Goal: Task Accomplishment & Management: Use online tool/utility

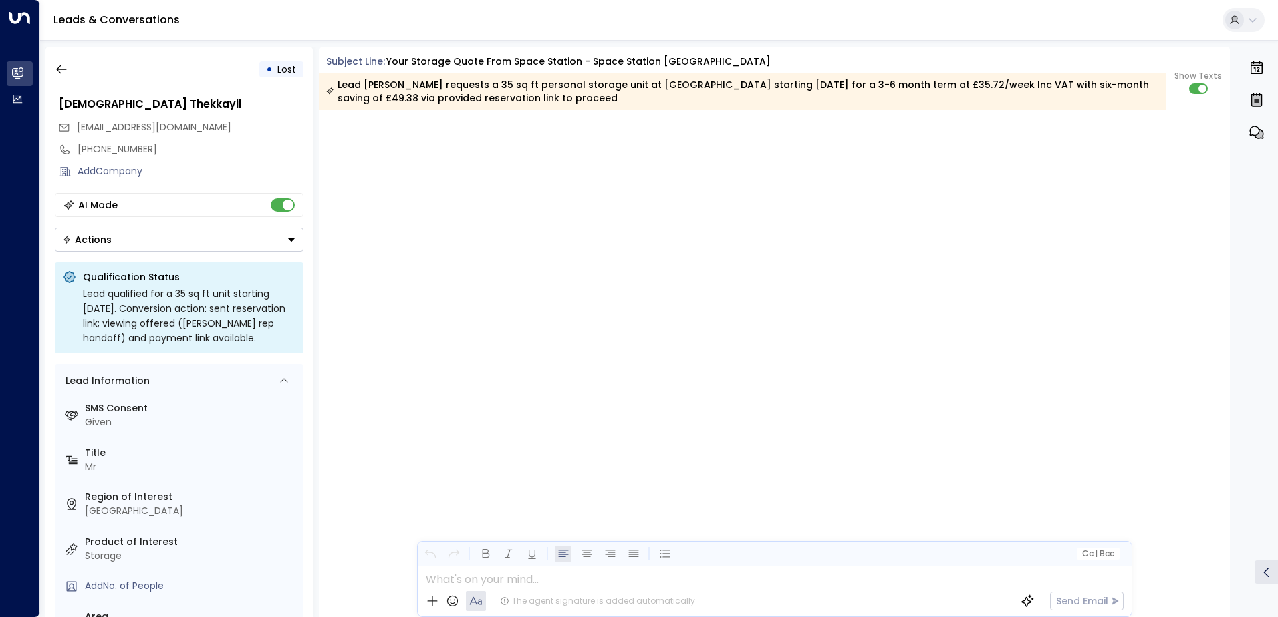
scroll to position [3631, 0]
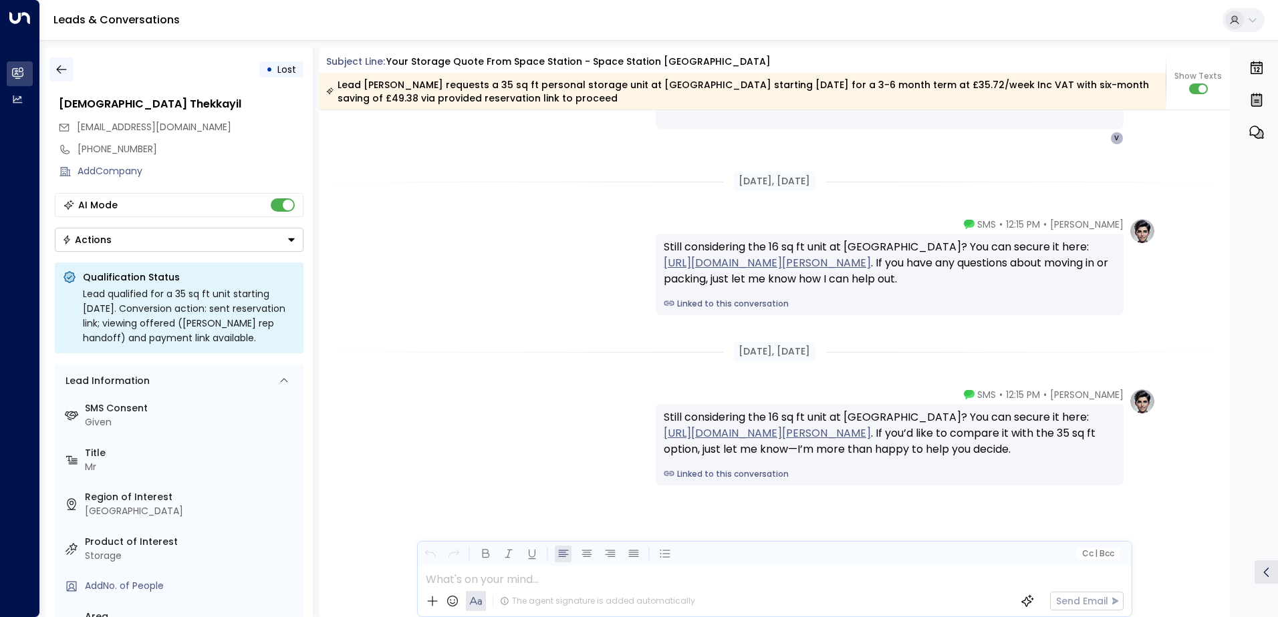
click at [59, 72] on icon "button" at bounding box center [61, 69] width 10 height 9
click at [66, 71] on icon "button" at bounding box center [61, 69] width 13 height 13
click at [64, 69] on icon "button" at bounding box center [61, 69] width 10 height 9
click at [62, 68] on icon "button" at bounding box center [61, 69] width 13 height 13
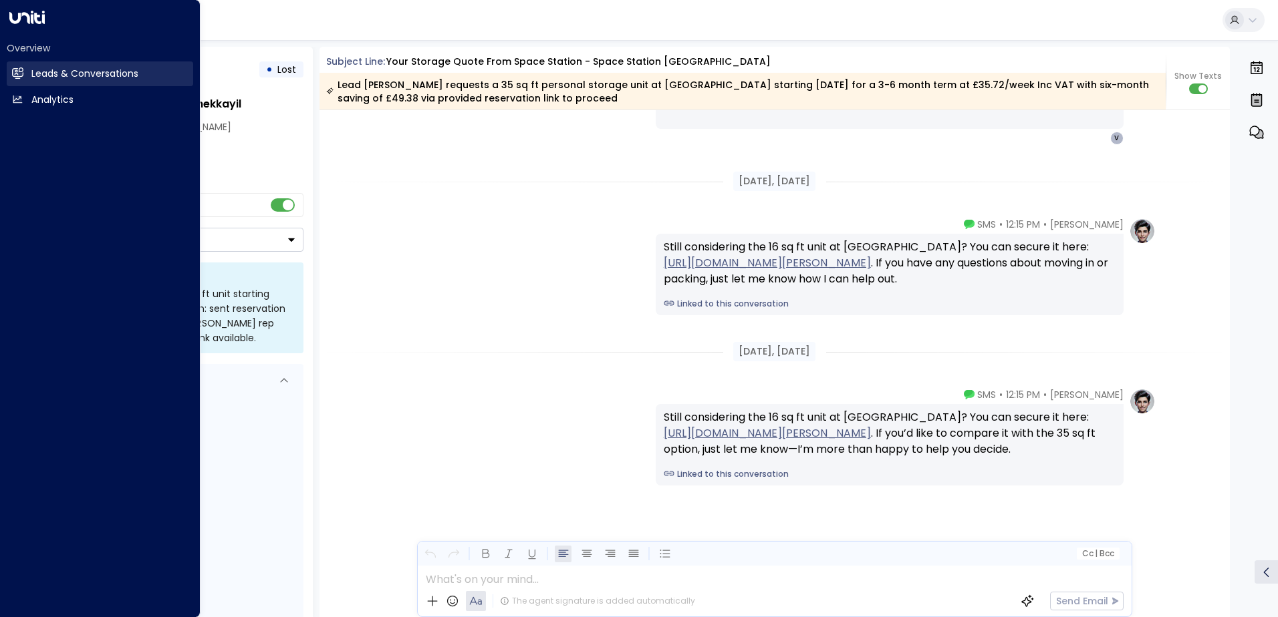
click at [15, 75] on icon at bounding box center [19, 72] width 9 height 11
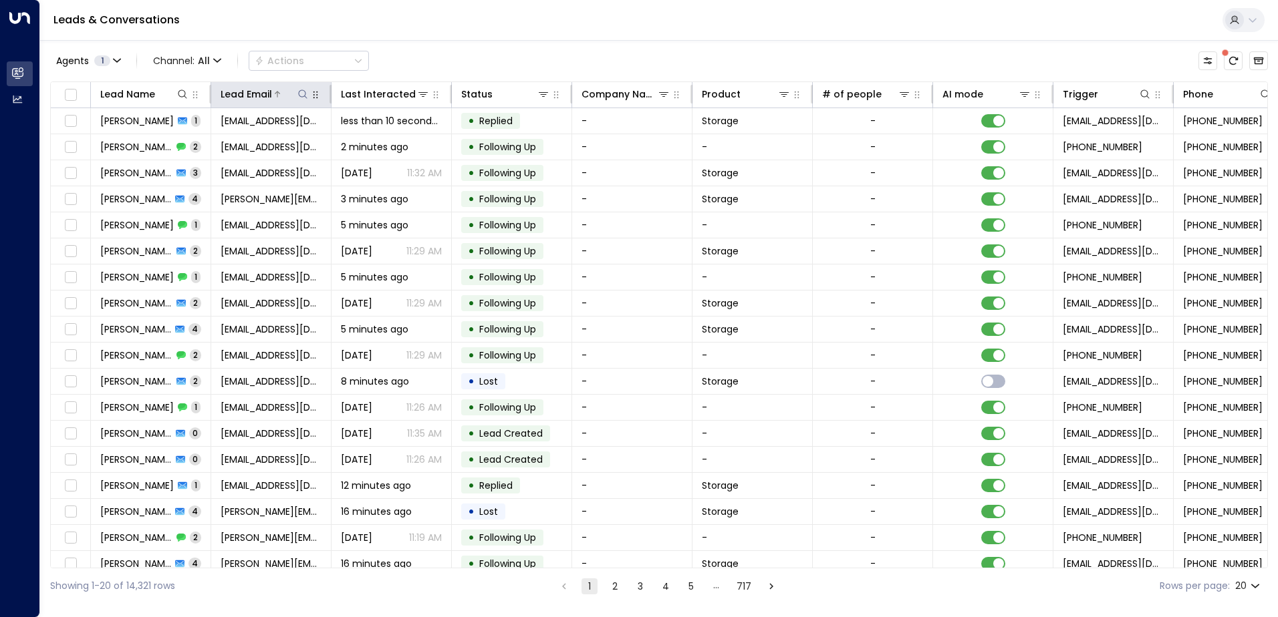
click at [305, 90] on icon at bounding box center [302, 94] width 11 height 11
click at [303, 140] on input "text" at bounding box center [302, 142] width 184 height 25
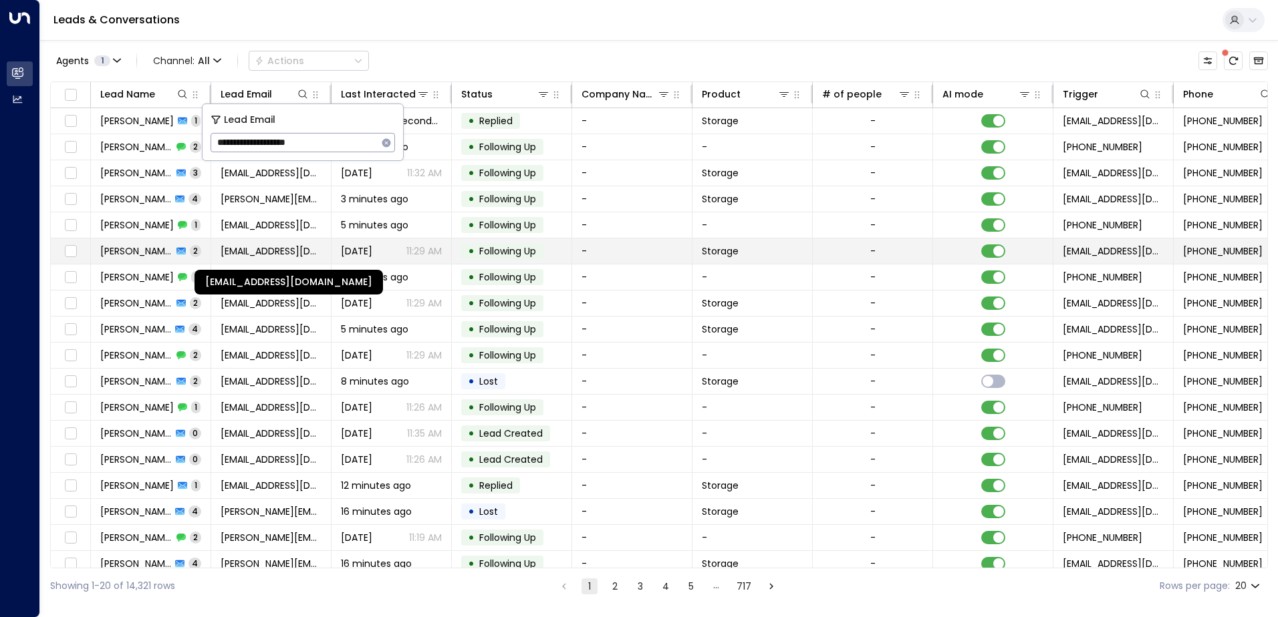
type input "**********"
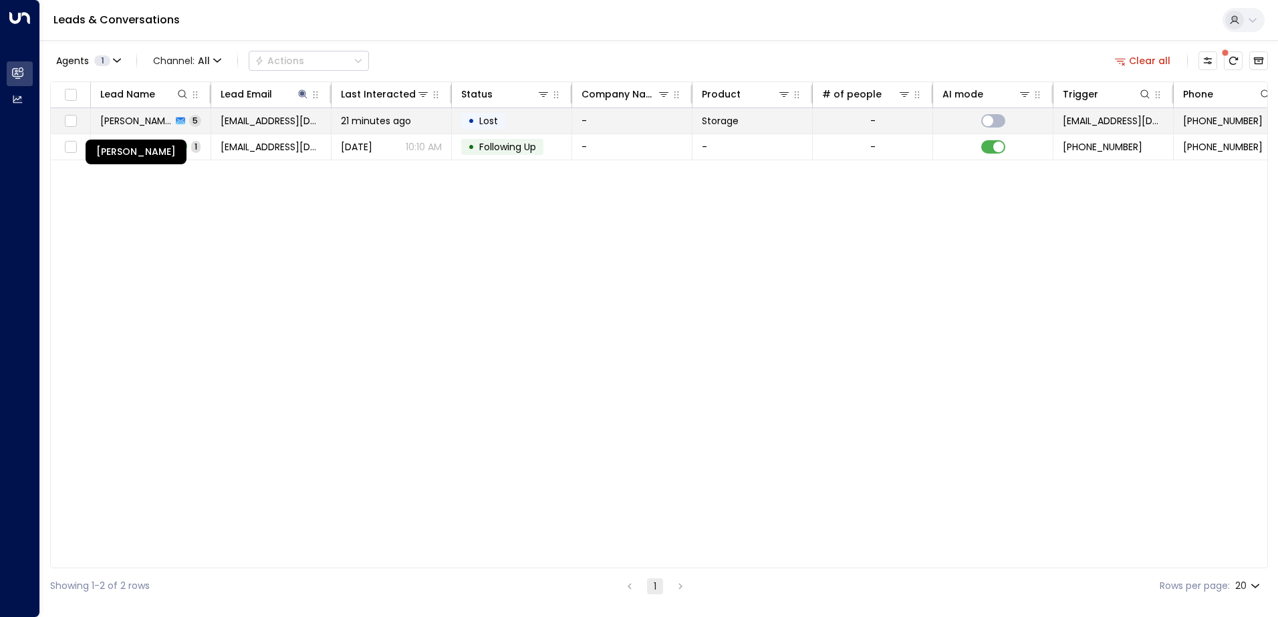
click at [132, 120] on span "[PERSON_NAME]" at bounding box center [135, 120] width 71 height 13
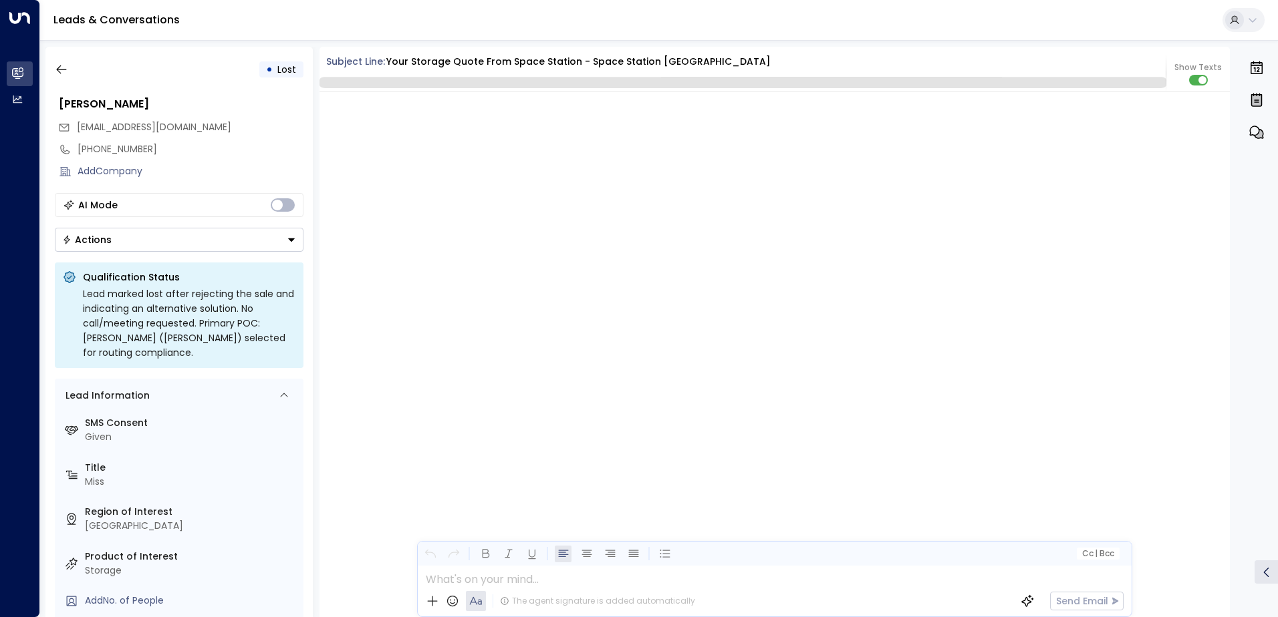
scroll to position [2359, 0]
